Goal: Information Seeking & Learning: Learn about a topic

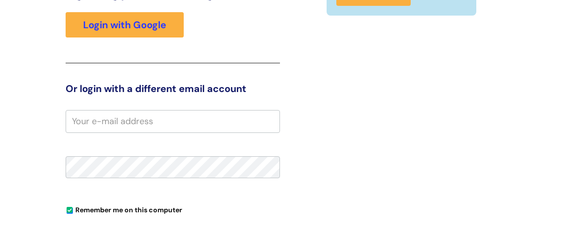
scroll to position [161, 0]
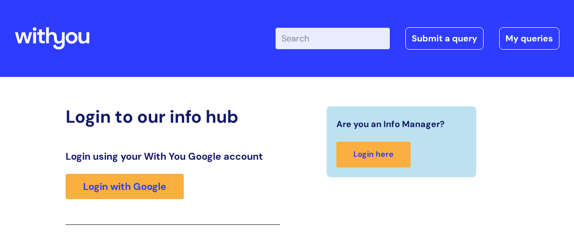
scroll to position [161, 0]
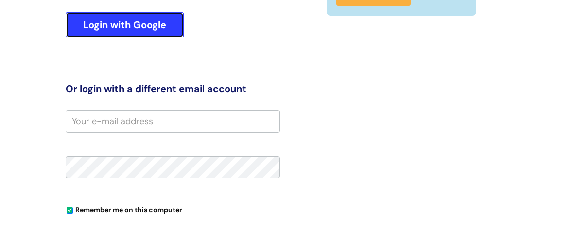
click at [117, 29] on link "Login with Google" at bounding box center [125, 24] width 118 height 25
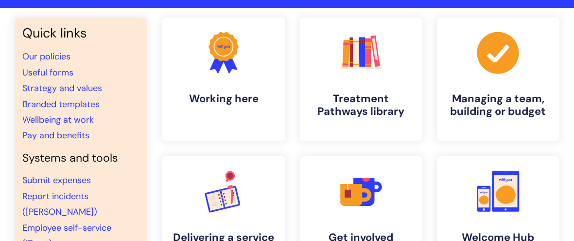
scroll to position [64, 0]
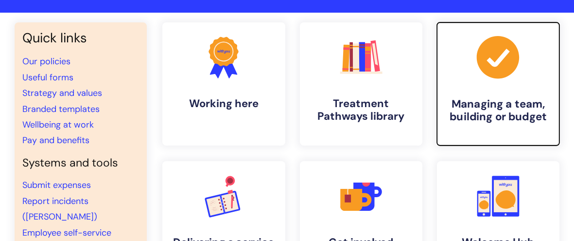
click at [554, 53] on link ".cls-1{fill:#a53144;stroke-width:0px;} Managing a team, building or budget" at bounding box center [498, 83] width 125 height 125
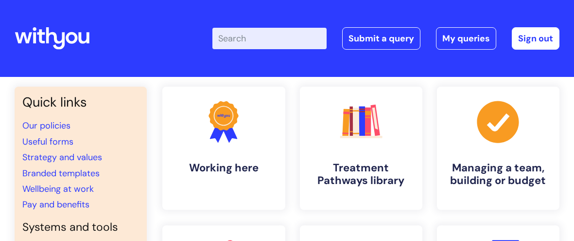
scroll to position [64, 0]
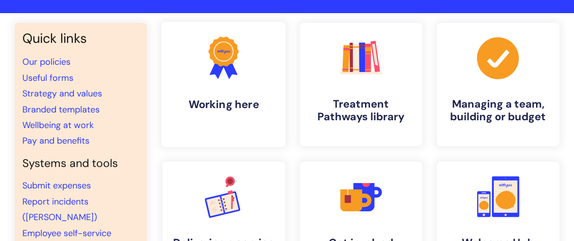
click at [225, 61] on icon at bounding box center [224, 51] width 30 height 30
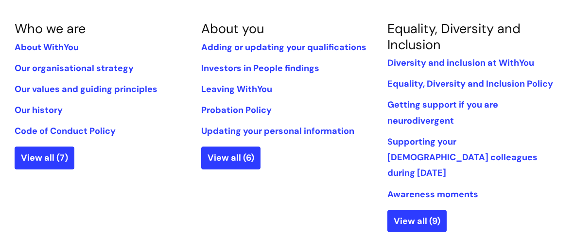
scroll to position [225, 0]
